Goal: Find contact information: Find contact information

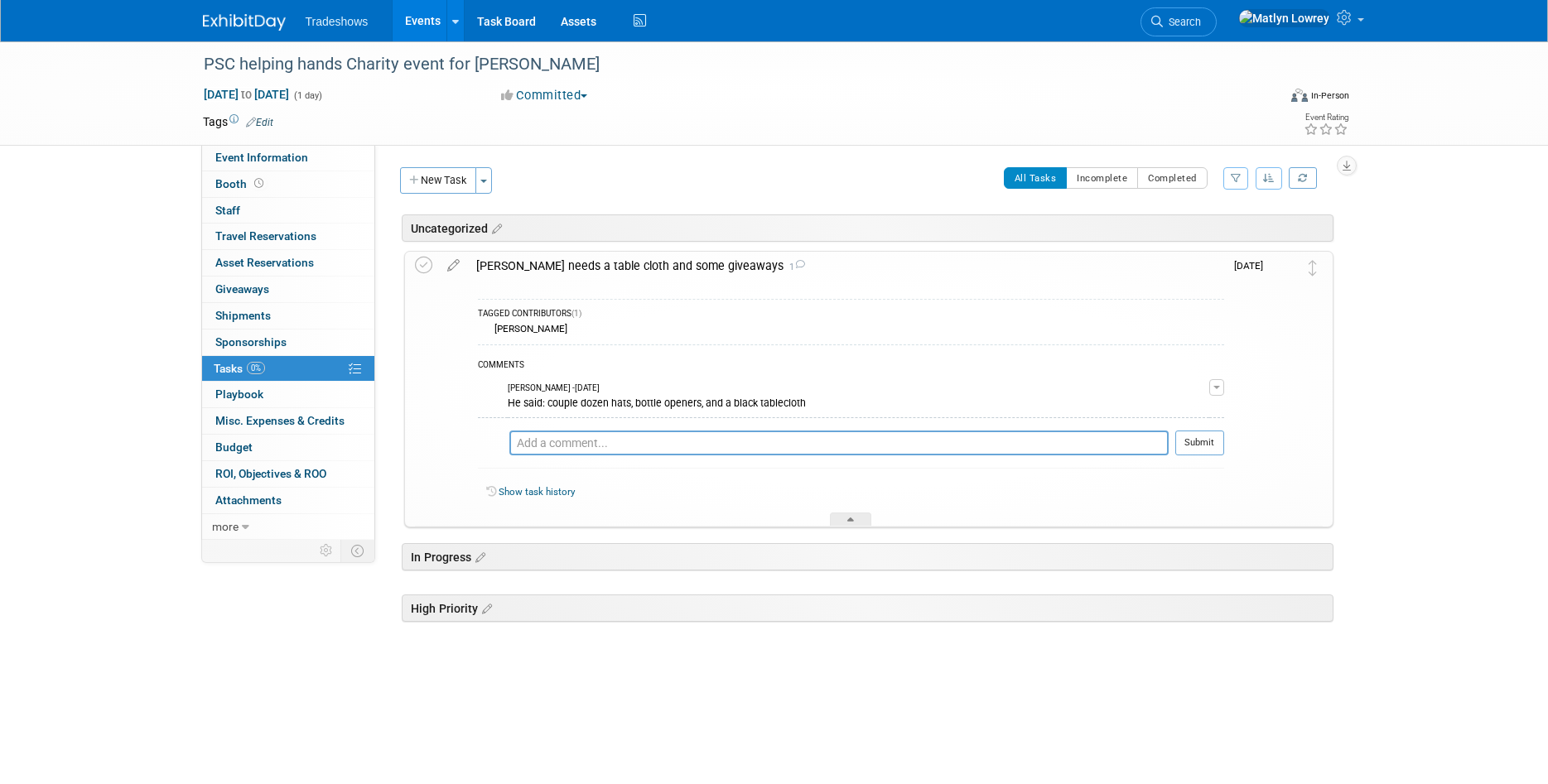
click at [414, 15] on link "Events" at bounding box center [423, 20] width 61 height 41
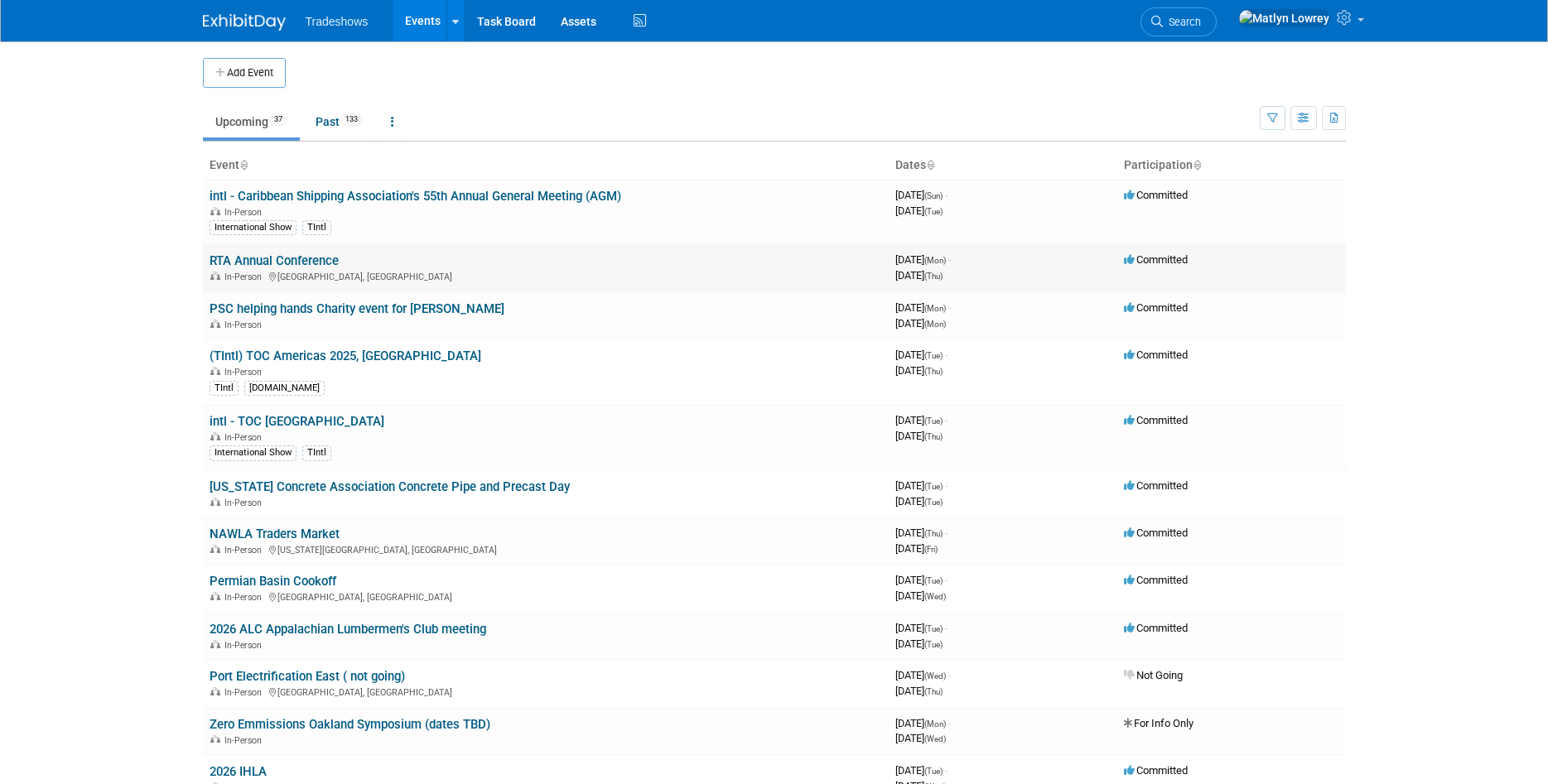
click at [241, 256] on link "RTA Annual Conference" at bounding box center [274, 261] width 129 height 15
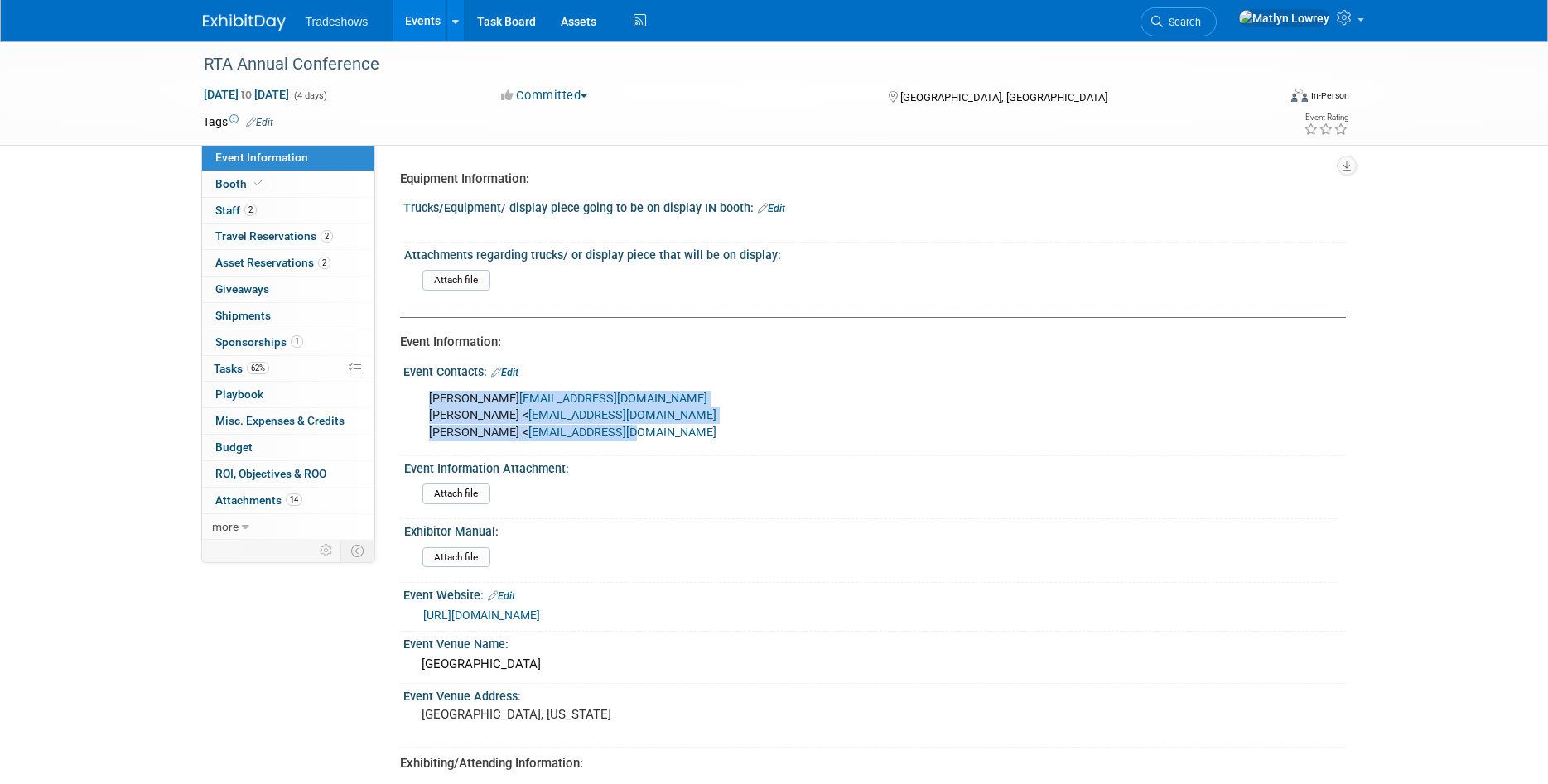
drag, startPoint x: 420, startPoint y: 397, endPoint x: 643, endPoint y: 437, distance: 226.6
click at [643, 437] on div "[PERSON_NAME] [PERSON_NAME][EMAIL_ADDRESS][DOMAIN_NAME] [PERSON_NAME] < [EMAIL_…" at bounding box center [791, 415] width 746 height 67
copy div "[PERSON_NAME] [PERSON_NAME][EMAIL_ADDRESS][DOMAIN_NAME] [PERSON_NAME] < [EMAIL_…"
